Goal: Task Accomplishment & Management: Manage account settings

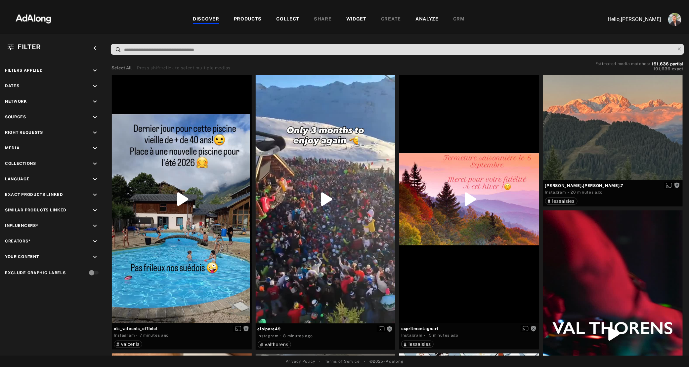
click at [351, 19] on div "WIDGET" at bounding box center [356, 20] width 20 height 8
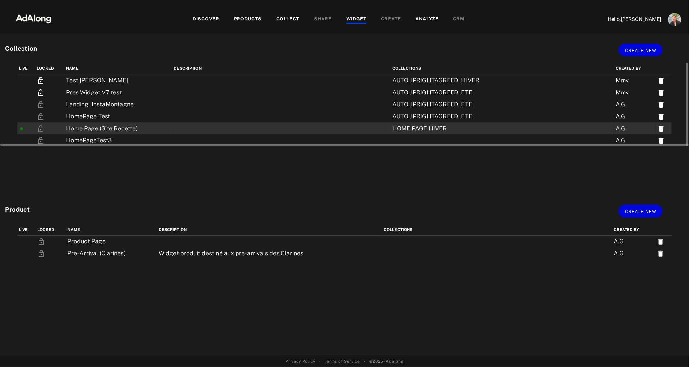
click at [134, 131] on td "Home Page (Site Recette)" at bounding box center [117, 128] width 107 height 12
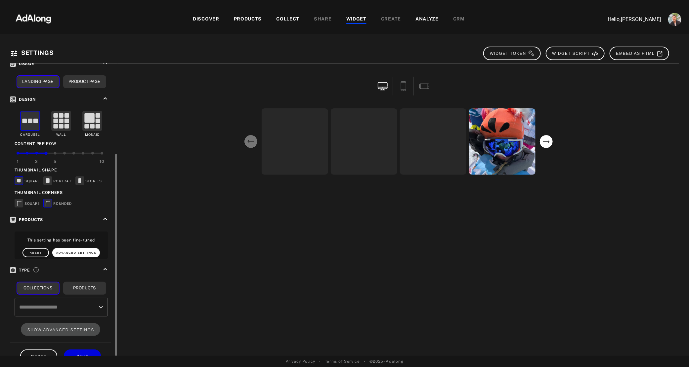
scroll to position [106, 0]
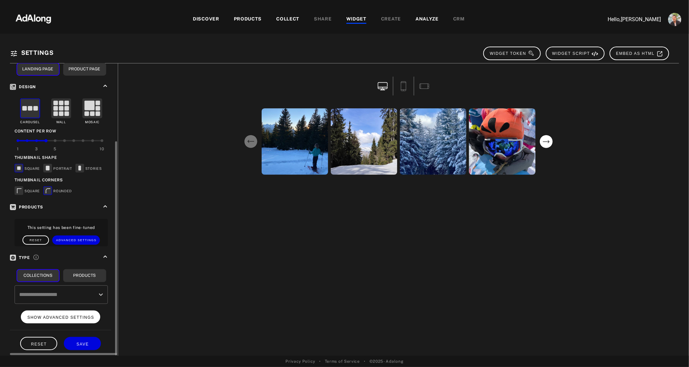
click at [53, 311] on button "SHOW ADVANCED SETTINGS" at bounding box center [61, 317] width 80 height 13
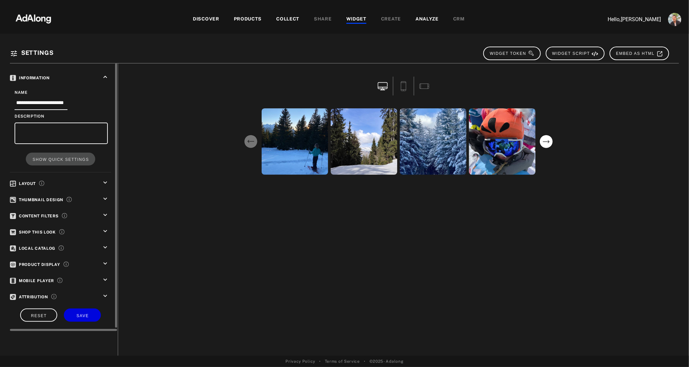
click at [105, 181] on icon "keyboard_arrow_down" at bounding box center [104, 182] width 7 height 7
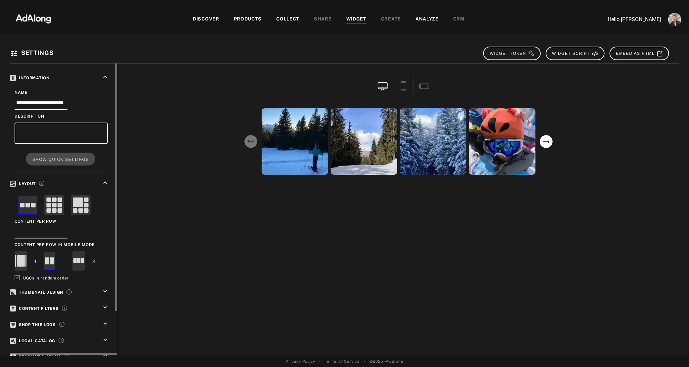
click at [18, 276] on icon at bounding box center [17, 277] width 5 height 5
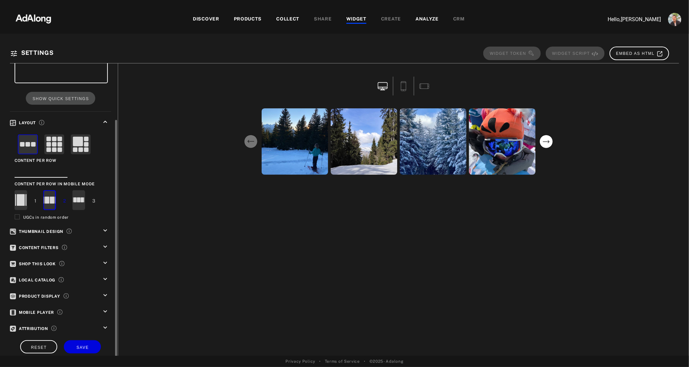
scroll to position [64, 0]
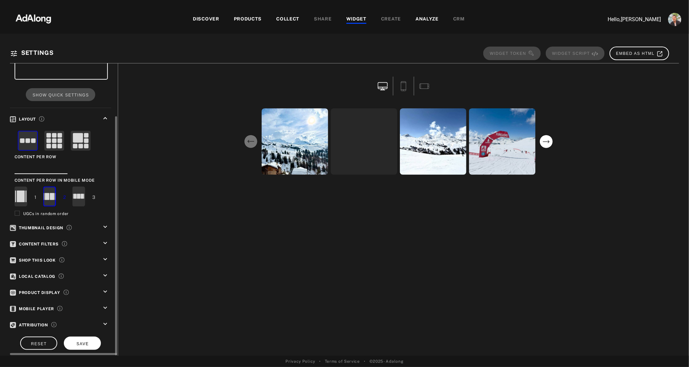
click at [84, 342] on span "SAVE" at bounding box center [82, 344] width 12 height 5
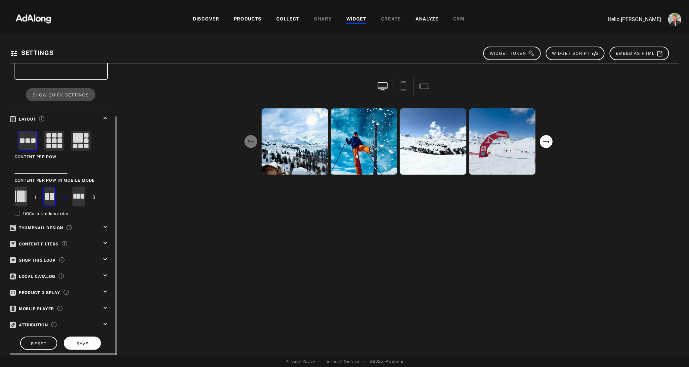
click at [79, 343] on button "SAVE" at bounding box center [82, 343] width 37 height 13
click at [355, 18] on div "WIDGET" at bounding box center [356, 20] width 20 height 8
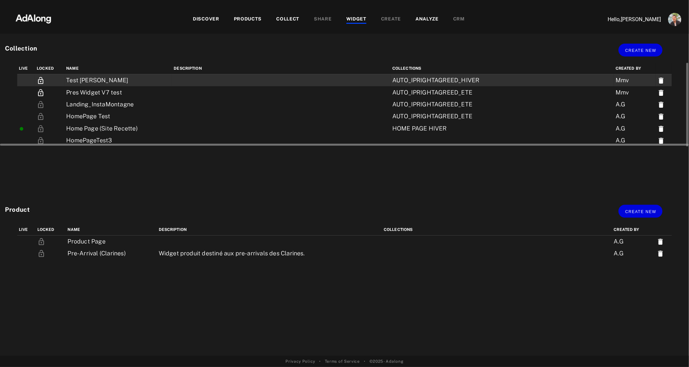
click at [87, 80] on td "Test [PERSON_NAME]" at bounding box center [117, 80] width 107 height 12
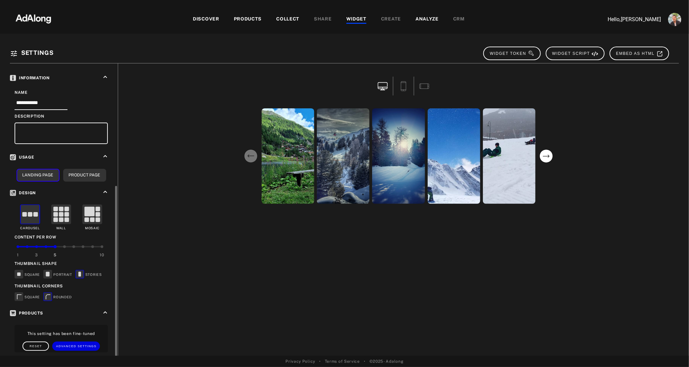
scroll to position [118, 0]
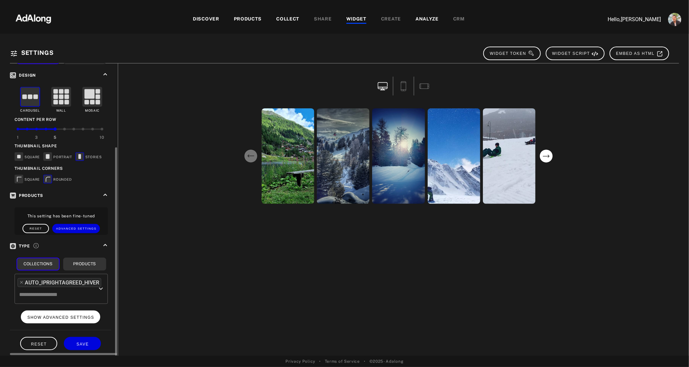
click at [56, 315] on span "SHOW ADVANCED SETTINGS" at bounding box center [60, 317] width 67 height 5
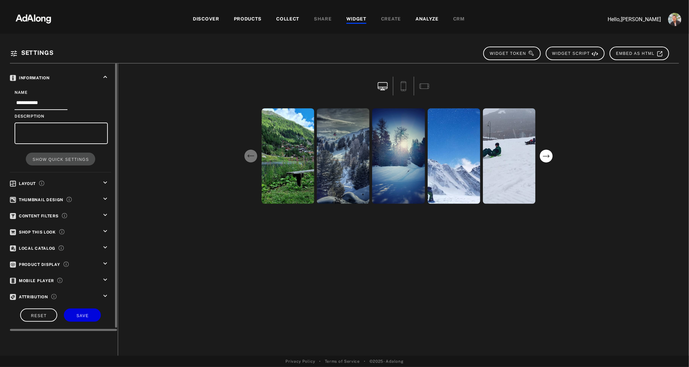
scroll to position [0, 0]
click at [104, 180] on icon "keyboard_arrow_down" at bounding box center [104, 182] width 7 height 7
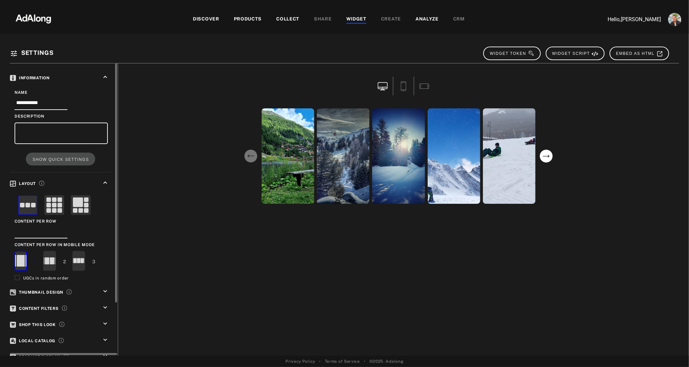
scroll to position [64, 0]
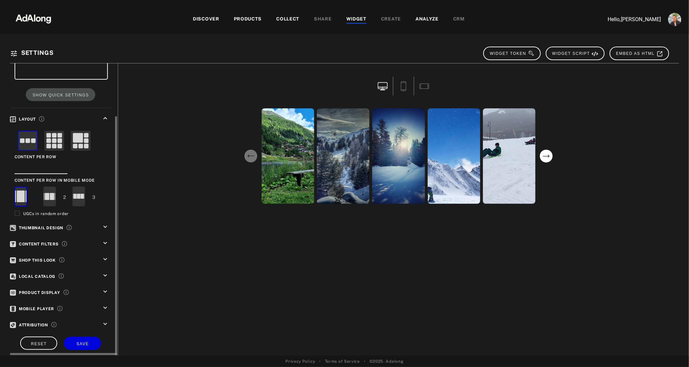
click at [90, 346] on div "**********" at bounding box center [64, 179] width 108 height 361
click at [86, 337] on button "SAVE" at bounding box center [82, 343] width 37 height 13
click at [350, 20] on div "WIDGET" at bounding box center [356, 20] width 20 height 8
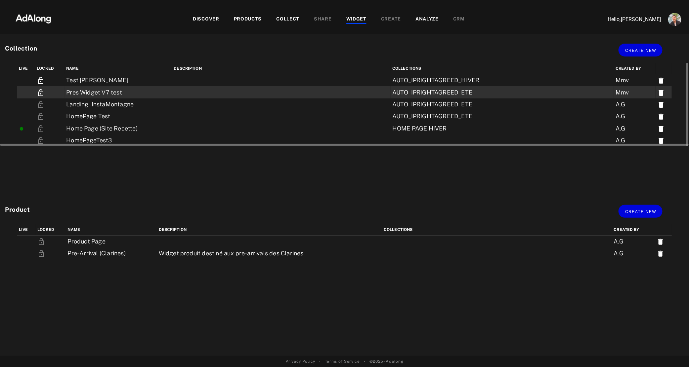
click at [192, 88] on td at bounding box center [281, 92] width 219 height 12
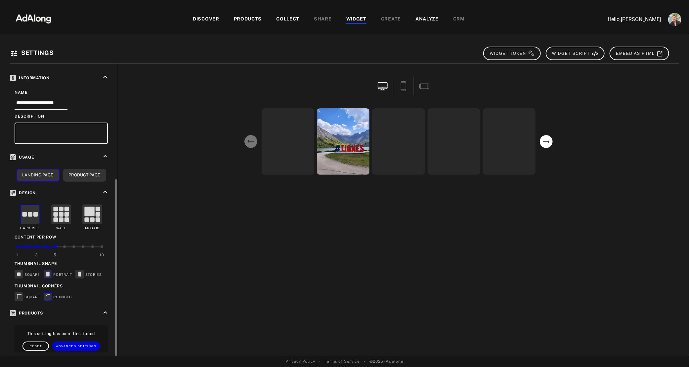
scroll to position [118, 0]
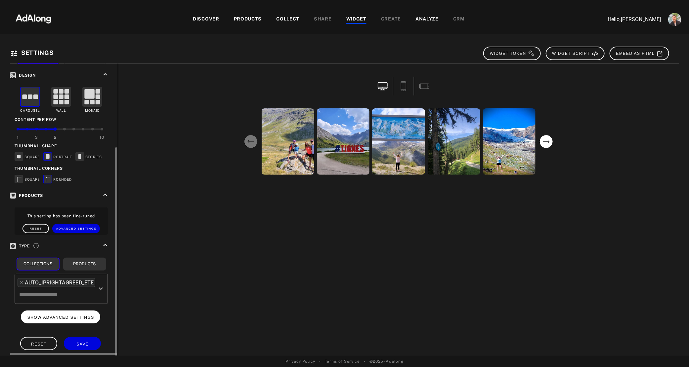
click at [39, 315] on span "SHOW ADVANCED SETTINGS" at bounding box center [60, 317] width 67 height 5
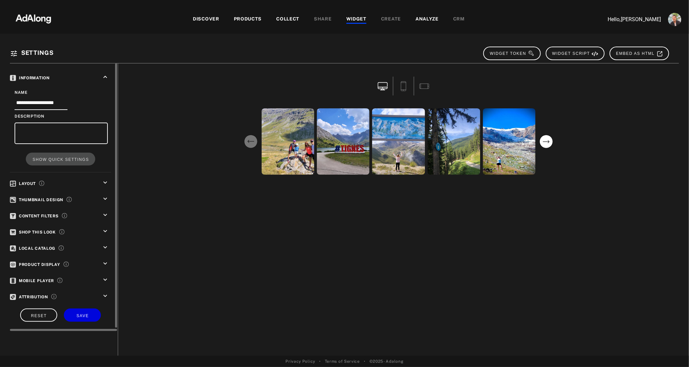
scroll to position [0, 0]
click at [106, 184] on icon "keyboard_arrow_down" at bounding box center [104, 182] width 7 height 7
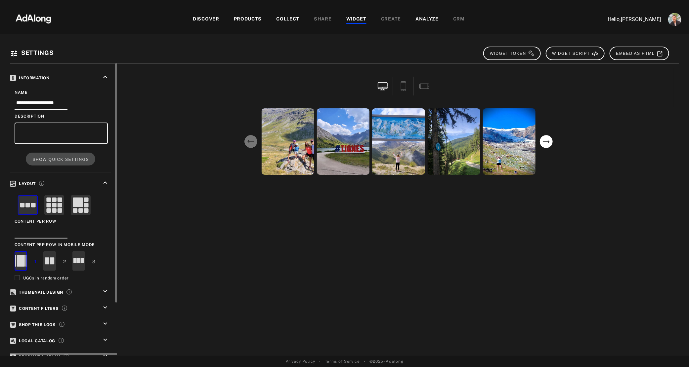
scroll to position [64, 0]
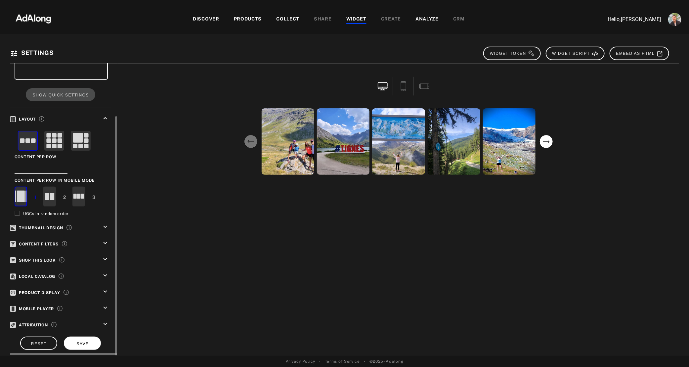
click at [85, 342] on span "SAVE" at bounding box center [82, 344] width 12 height 5
click at [355, 24] on div "DISCOVER PRODUCTS COLLECT SHARE WIDGET CREATE ANALYZE CRM" at bounding box center [328, 19] width 532 height 22
click at [356, 20] on div "WIDGET" at bounding box center [356, 20] width 20 height 8
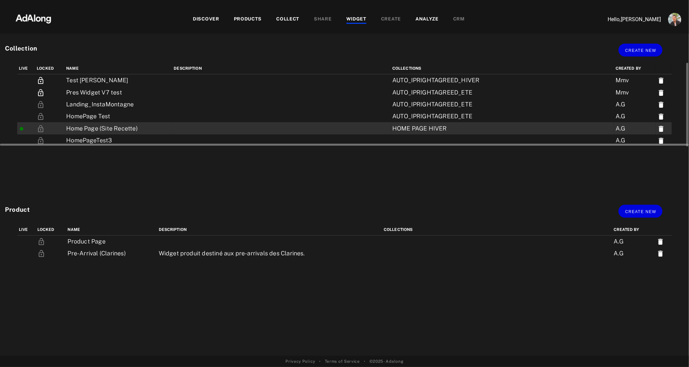
click at [194, 133] on td at bounding box center [281, 128] width 219 height 12
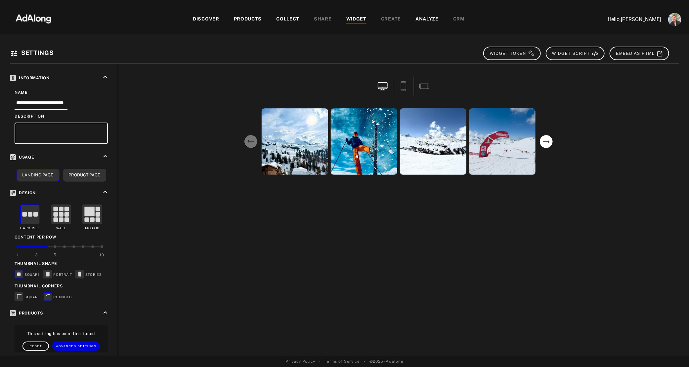
click at [356, 18] on div "WIDGET" at bounding box center [356, 20] width 20 height 8
